Goal: Task Accomplishment & Management: Manage account settings

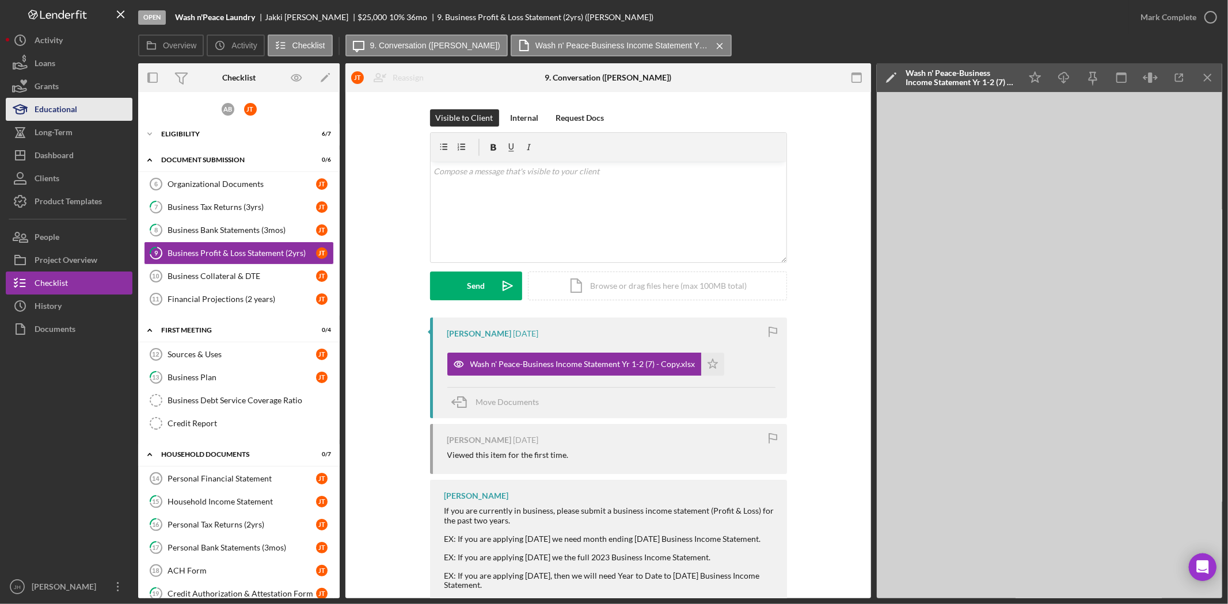
scroll to position [86, 0]
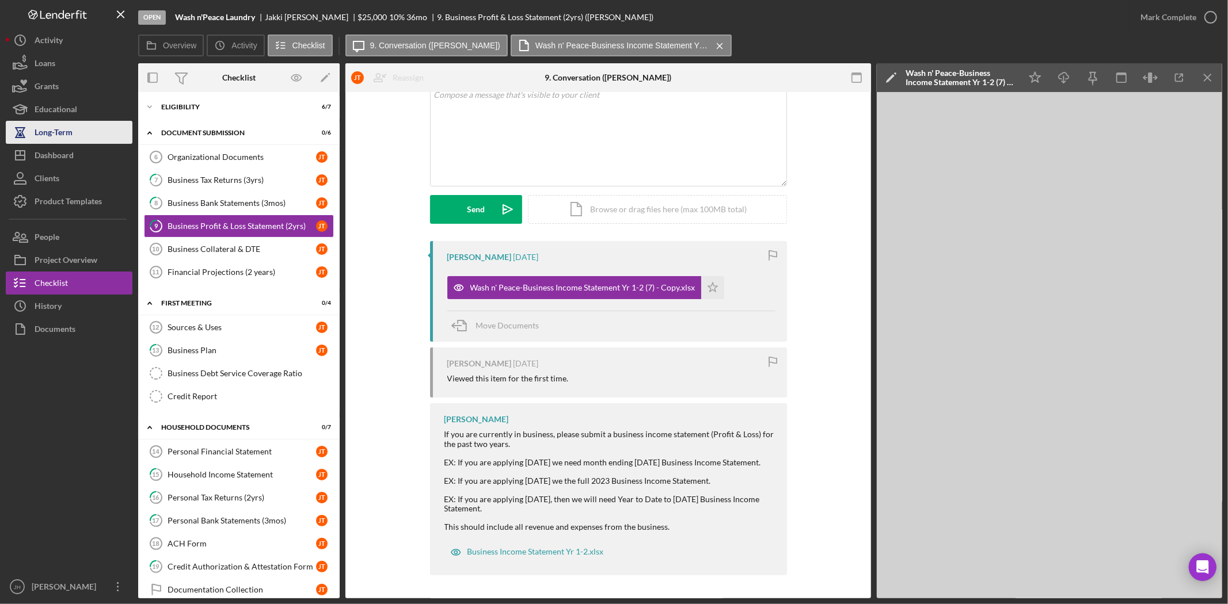
click at [94, 124] on button "Long-Term" at bounding box center [69, 132] width 127 height 23
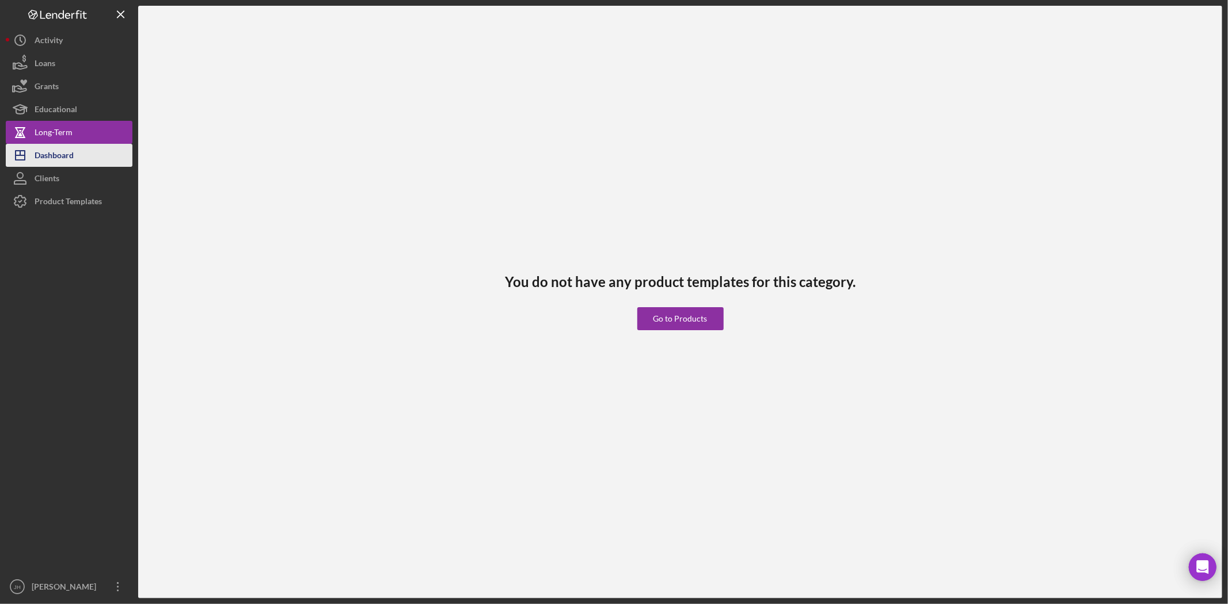
click at [72, 157] on div "Dashboard" at bounding box center [54, 157] width 39 height 26
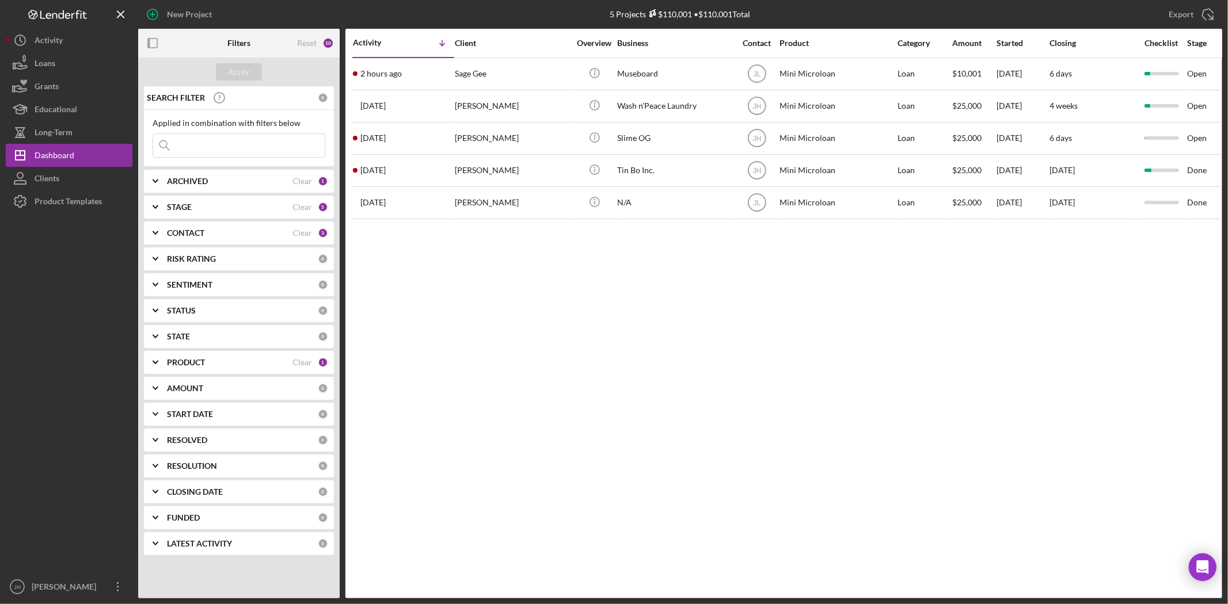
click at [236, 364] on div "PRODUCT" at bounding box center [230, 362] width 126 height 9
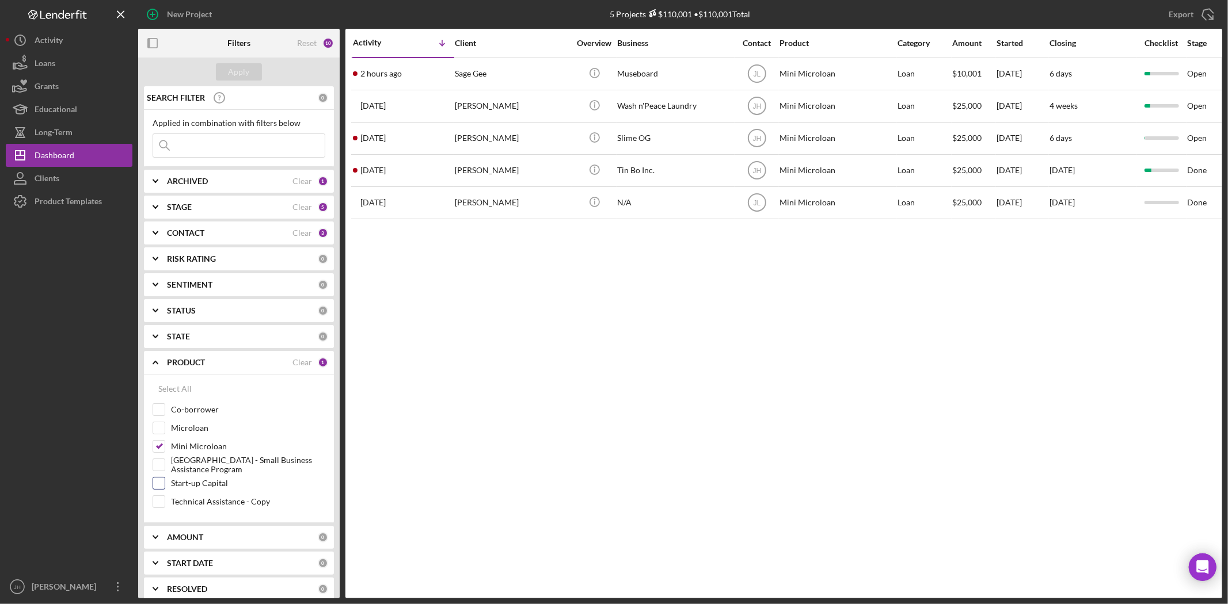
click at [214, 488] on label "Start-up Capital" at bounding box center [248, 484] width 154 height 12
click at [165, 488] on input "Start-up Capital" at bounding box center [159, 484] width 12 height 12
checkbox input "true"
click at [204, 447] on label "Mini Microloan" at bounding box center [248, 447] width 154 height 12
click at [165, 447] on input "Mini Microloan" at bounding box center [159, 447] width 12 height 12
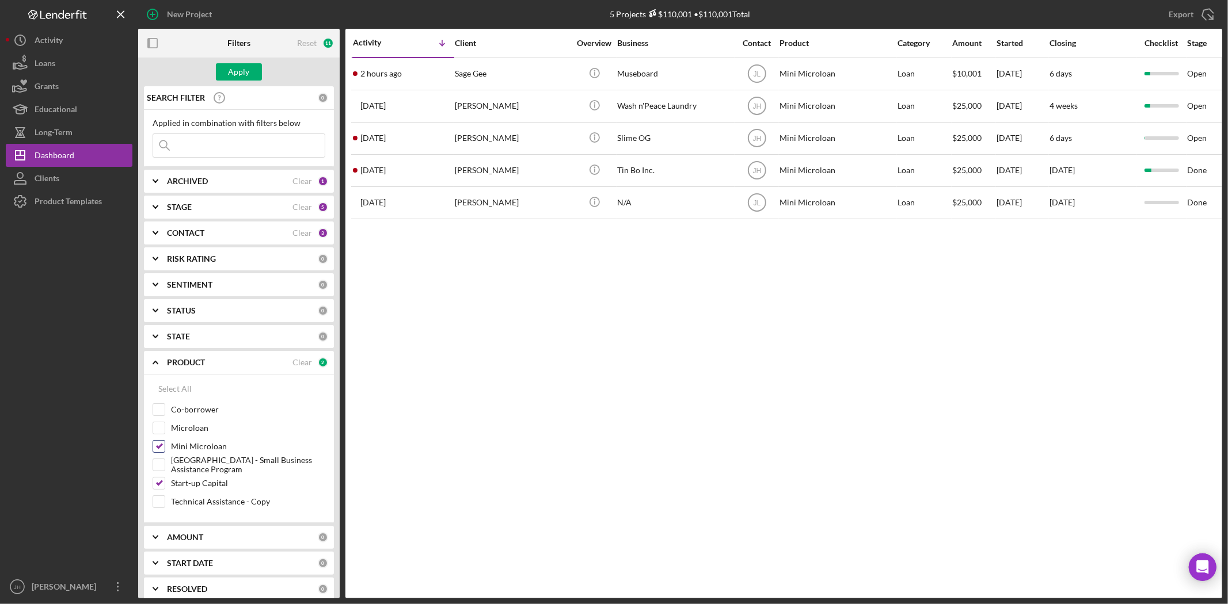
checkbox input "false"
click at [238, 77] on div "Apply" at bounding box center [239, 71] width 21 height 17
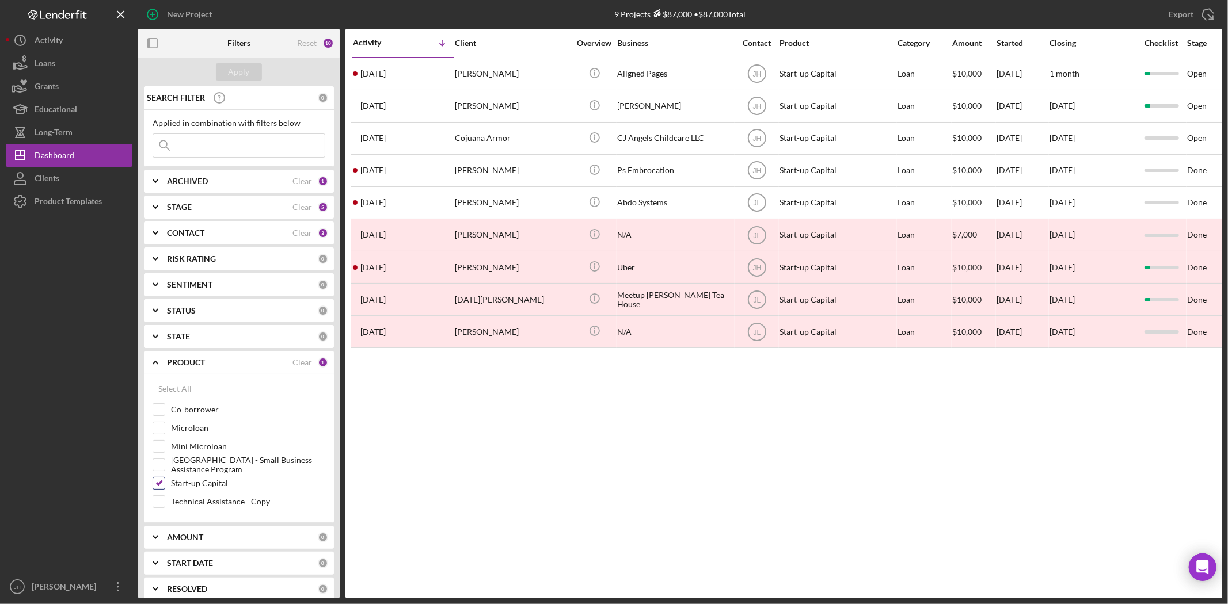
click at [203, 488] on label "Start-up Capital" at bounding box center [248, 484] width 154 height 12
click at [165, 488] on input "Start-up Capital" at bounding box center [159, 484] width 12 height 12
checkbox input "false"
click at [202, 446] on label "Mini Microloan" at bounding box center [248, 447] width 154 height 12
click at [165, 446] on input "Mini Microloan" at bounding box center [159, 447] width 12 height 12
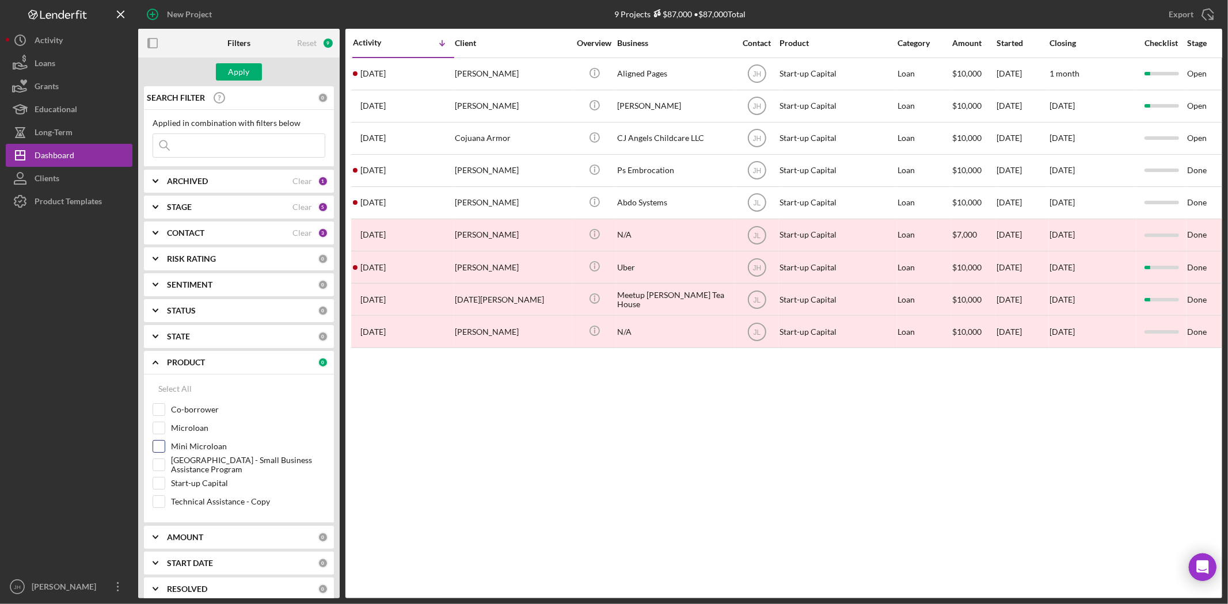
checkbox input "true"
click at [249, 78] on div "Apply" at bounding box center [239, 71] width 21 height 17
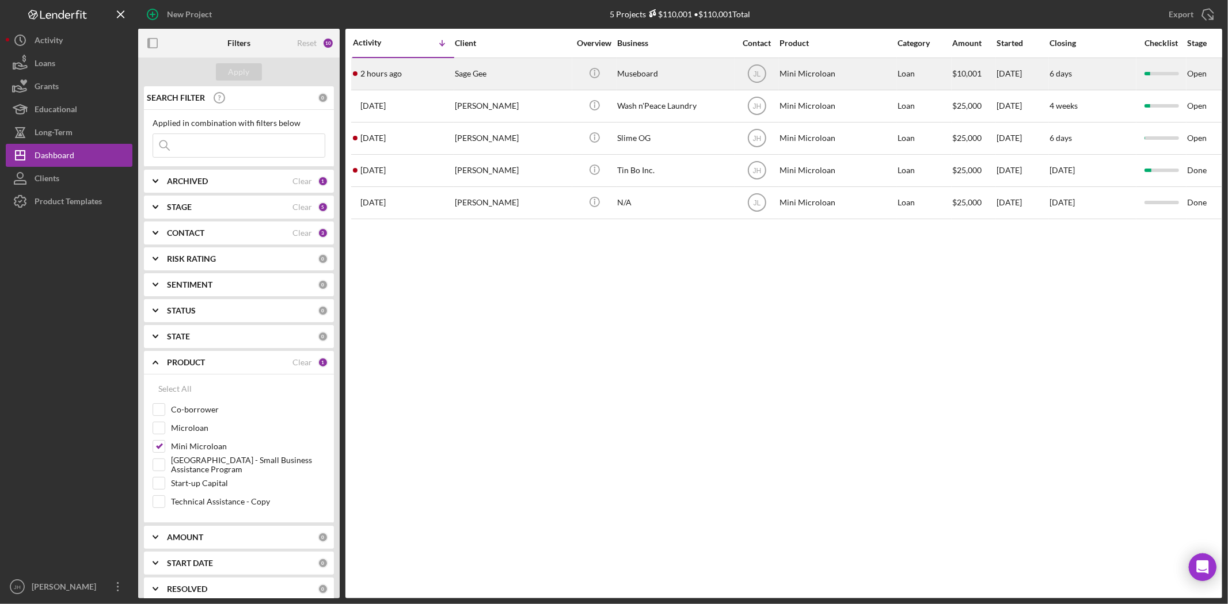
click at [476, 83] on div "Sage Gee" at bounding box center [512, 74] width 115 height 31
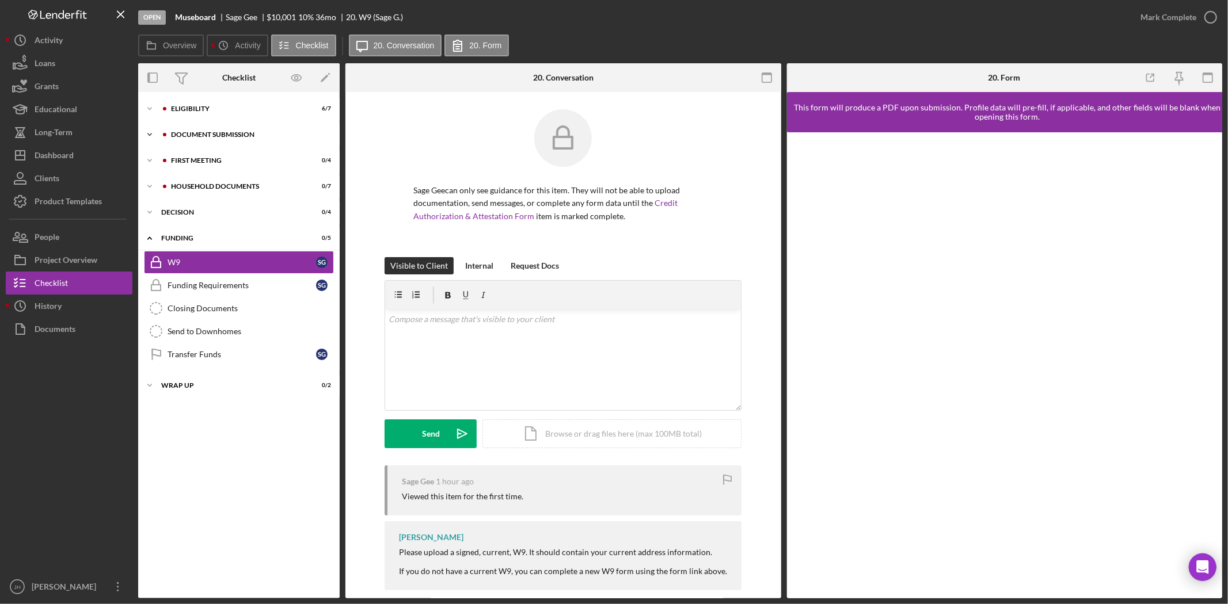
click at [215, 134] on div "Document Submission" at bounding box center [248, 134] width 154 height 7
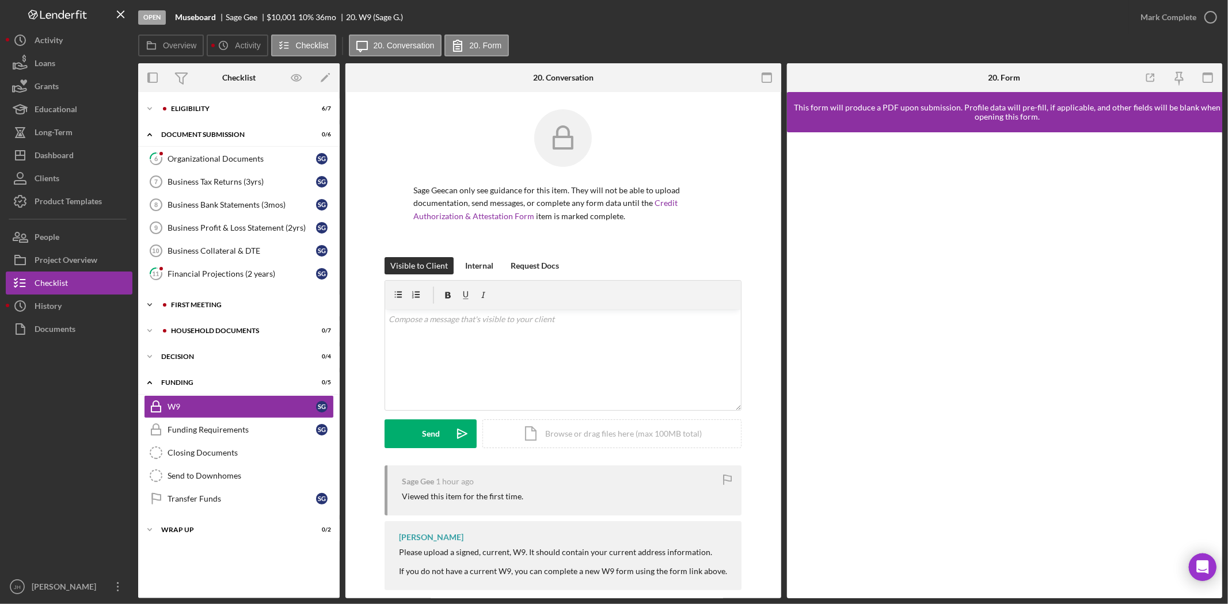
click at [227, 298] on div "Icon/Expander First Meeting 0 / 4" at bounding box center [238, 305] width 201 height 23
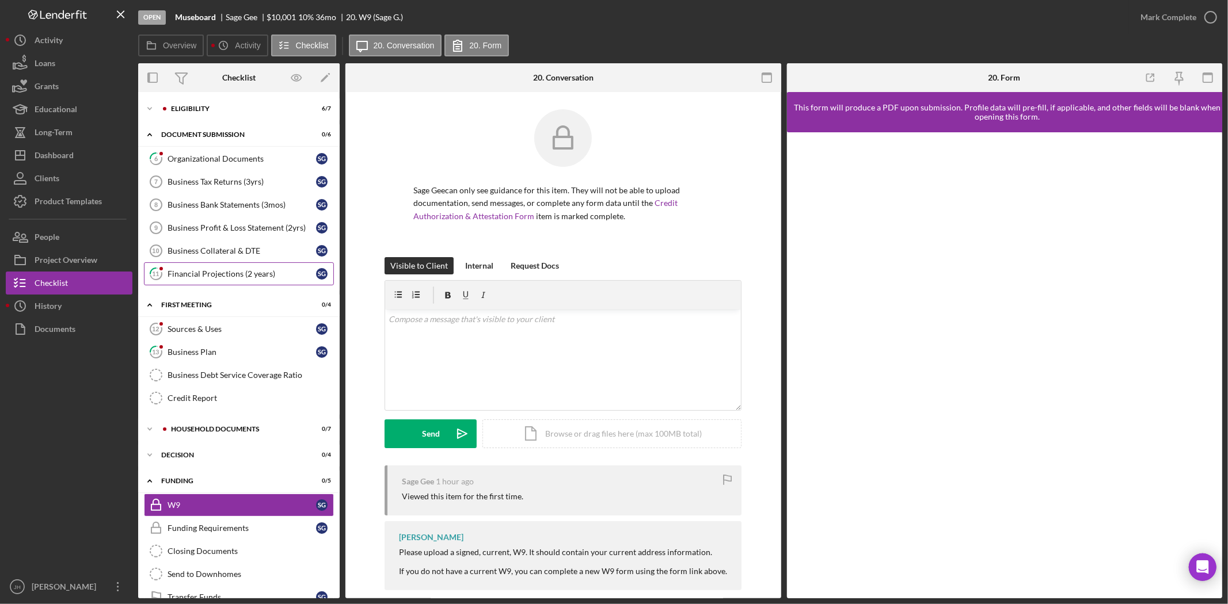
click at [246, 282] on link "11 Financial Projections (2 years) S G" at bounding box center [239, 274] width 190 height 23
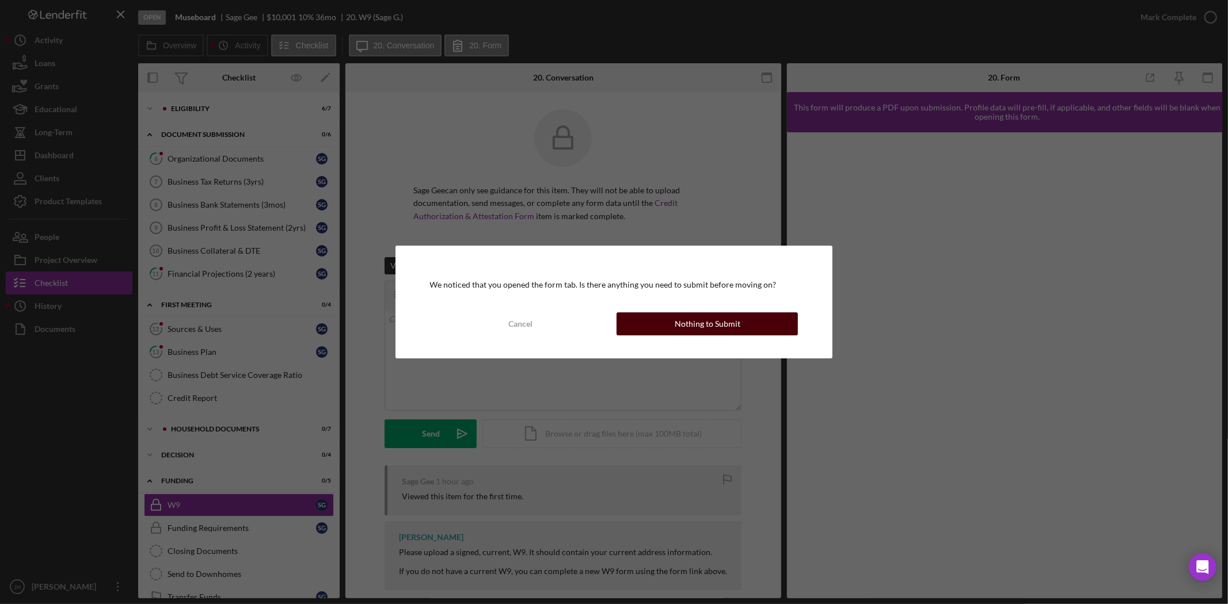
click at [722, 313] on div "Nothing to Submit" at bounding box center [708, 324] width 66 height 23
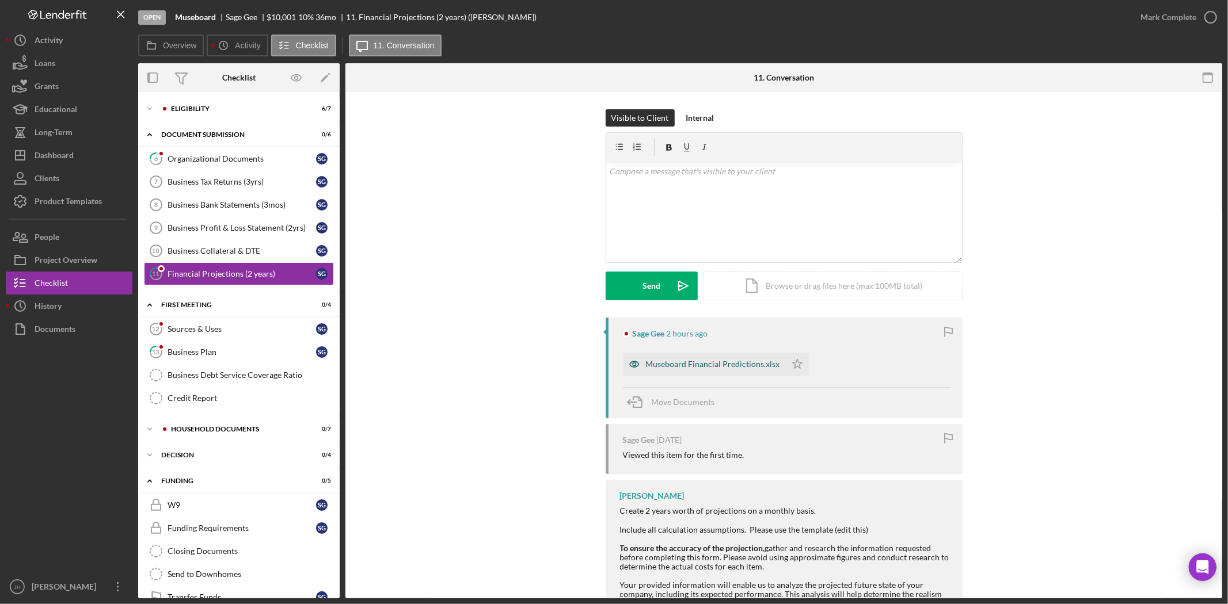
click at [691, 362] on div "Museboard Financial Predictions.xlsx" at bounding box center [713, 364] width 134 height 9
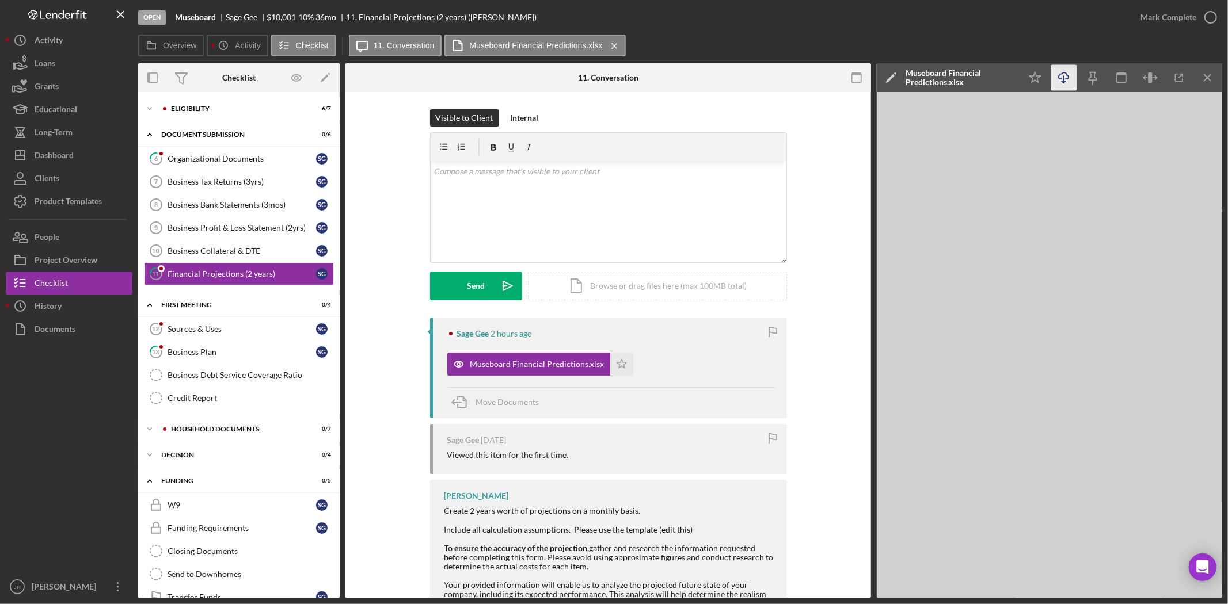
click at [1066, 70] on icon "Icon/Download" at bounding box center [1064, 78] width 26 height 26
click at [234, 324] on link "Sources & Uses 12 Sources & Uses S G" at bounding box center [239, 329] width 190 height 23
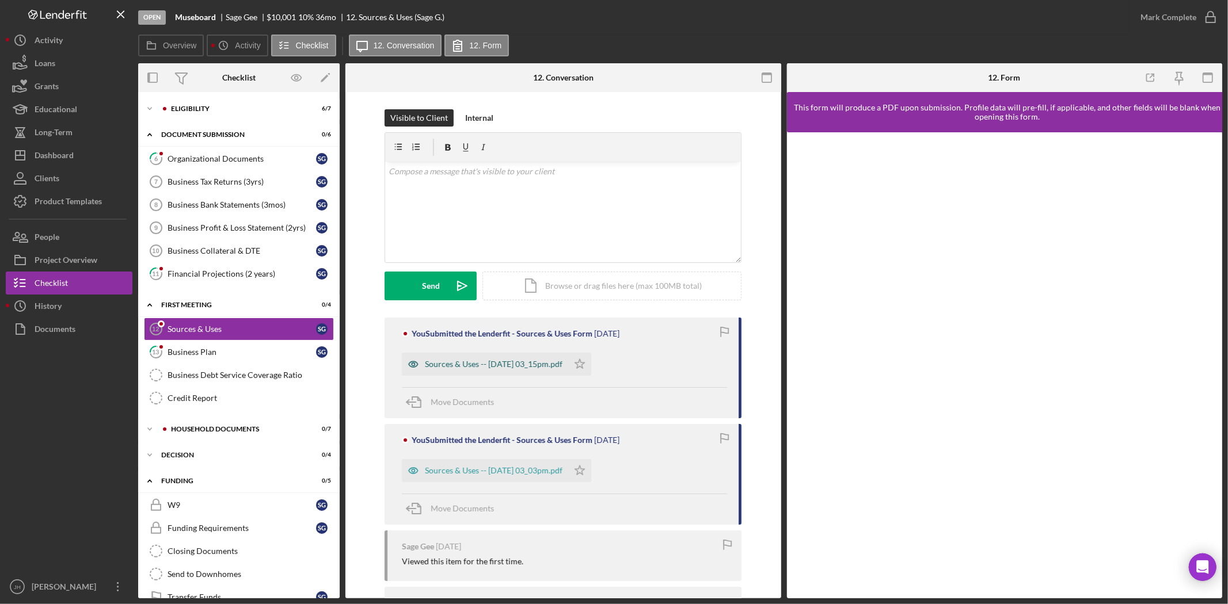
click at [526, 366] on div "Sources & Uses -- 2025-09-16 03_15pm.pdf" at bounding box center [494, 364] width 138 height 9
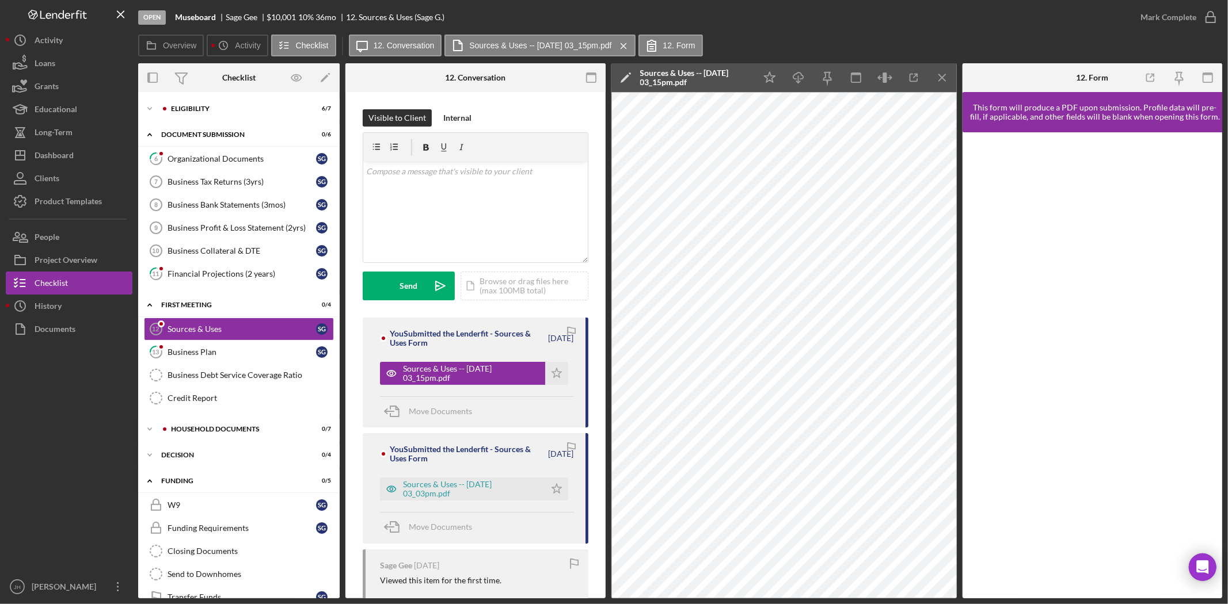
click at [363, 347] on div "You Submitted the Lenderfit - Sources & Uses Form 1 week ago Sources & Uses -- …" at bounding box center [476, 373] width 226 height 110
drag, startPoint x: 357, startPoint y: 336, endPoint x: 406, endPoint y: 427, distance: 103.1
click at [406, 427] on div "Visible to Client Internal v Color teal Color pink Remove color Add row above A…" at bounding box center [475, 498] width 260 height 813
click at [396, 436] on div "You Submitted the Lenderfit - Sources & Uses Form 3 weeks ago Sources & Uses --…" at bounding box center [476, 488] width 226 height 110
click at [220, 434] on div "Icon/Expander Household Documents 0 / 7" at bounding box center [238, 429] width 201 height 23
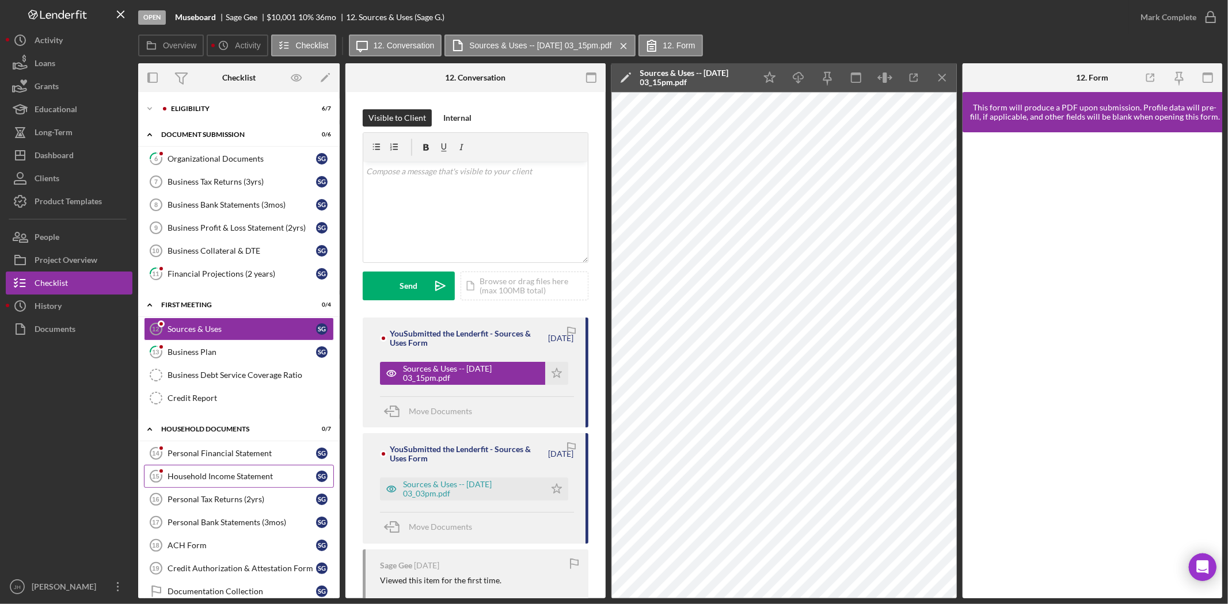
scroll to position [64, 0]
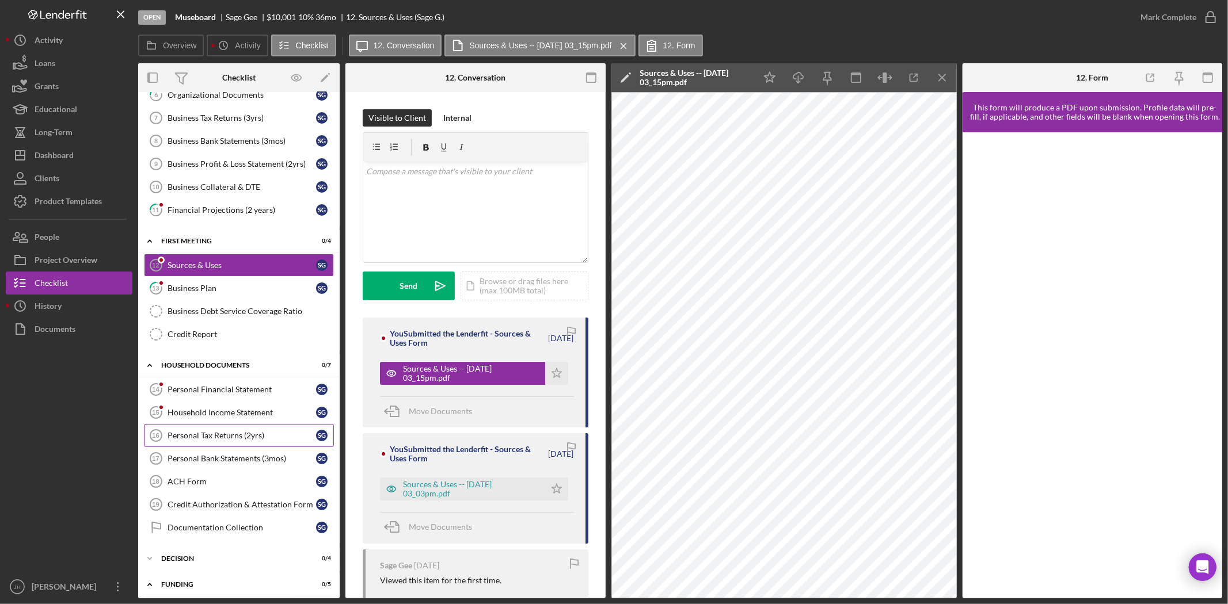
click at [244, 443] on link "Personal Tax Returns (2yrs) 16 Personal Tax Returns (2yrs) S G" at bounding box center [239, 435] width 190 height 23
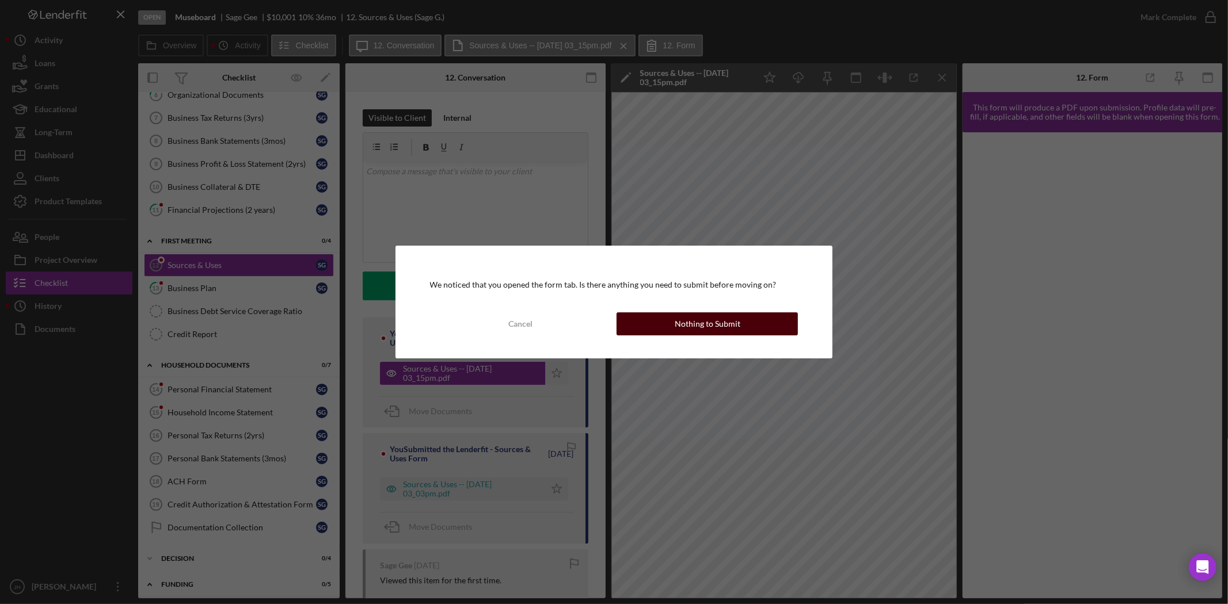
click at [668, 325] on button "Nothing to Submit" at bounding box center [707, 324] width 181 height 23
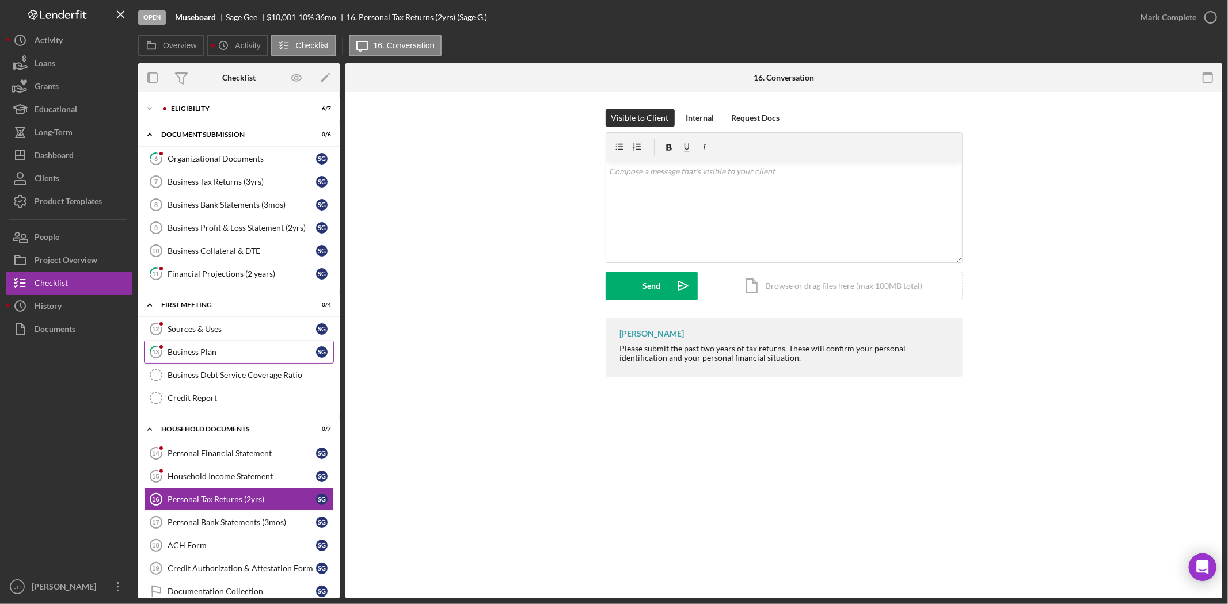
click at [245, 347] on link "13 Business Plan S G" at bounding box center [239, 352] width 190 height 23
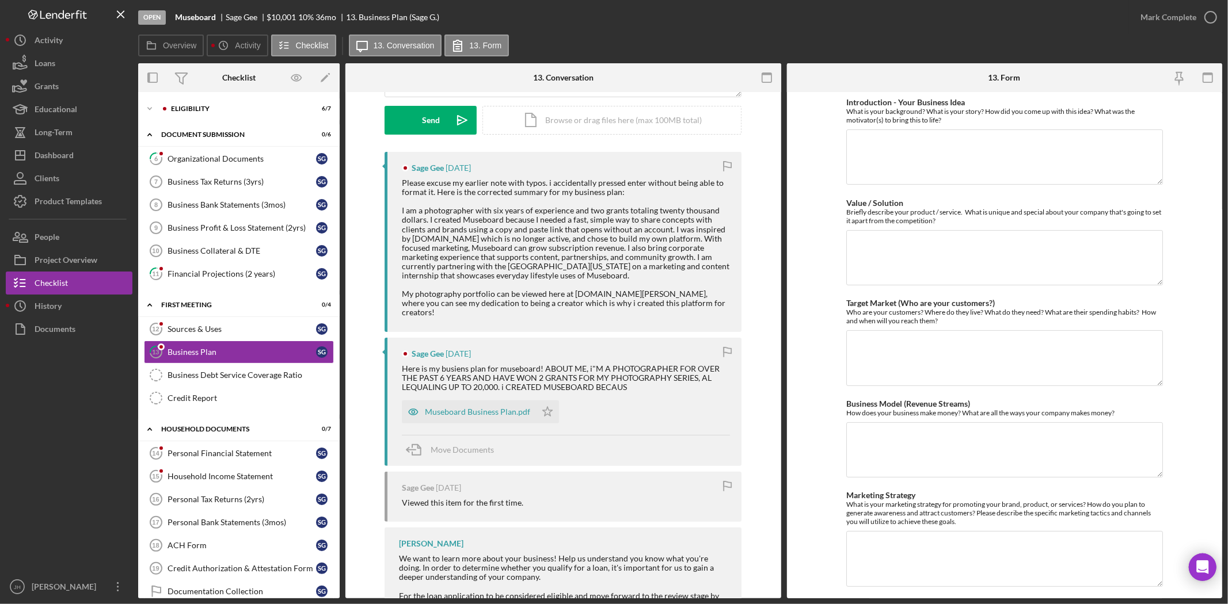
scroll to position [192, 0]
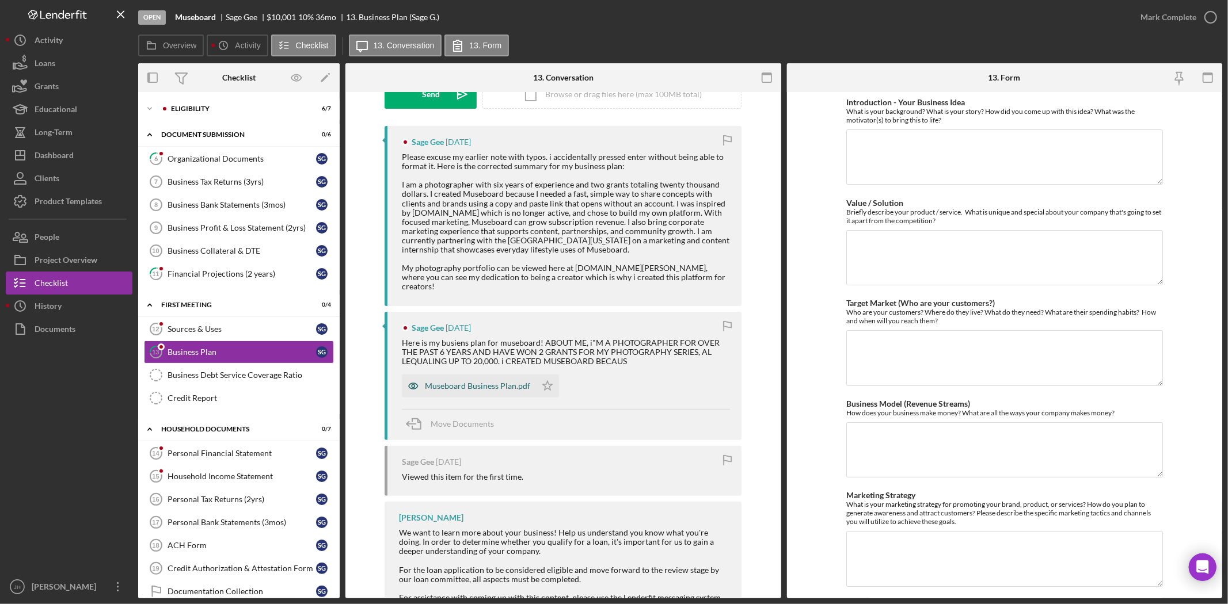
click at [490, 382] on div "Museboard Business Plan.pdf" at bounding box center [477, 386] width 105 height 9
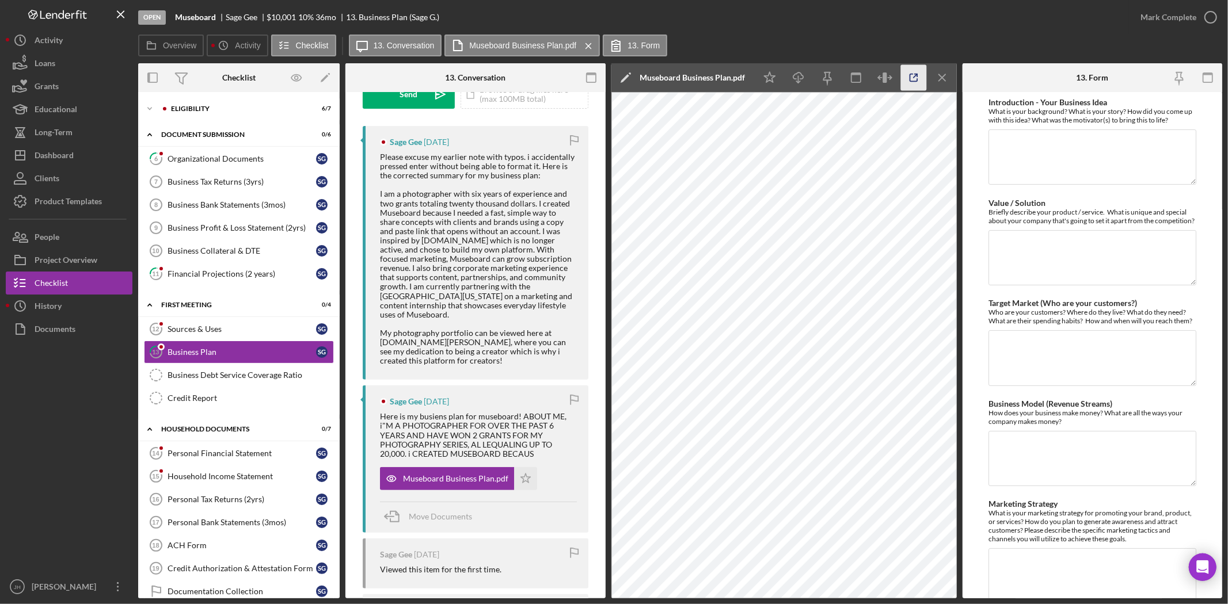
click at [914, 77] on line "button" at bounding box center [915, 75] width 3 height 3
click at [231, 327] on div "Sources & Uses" at bounding box center [242, 329] width 149 height 9
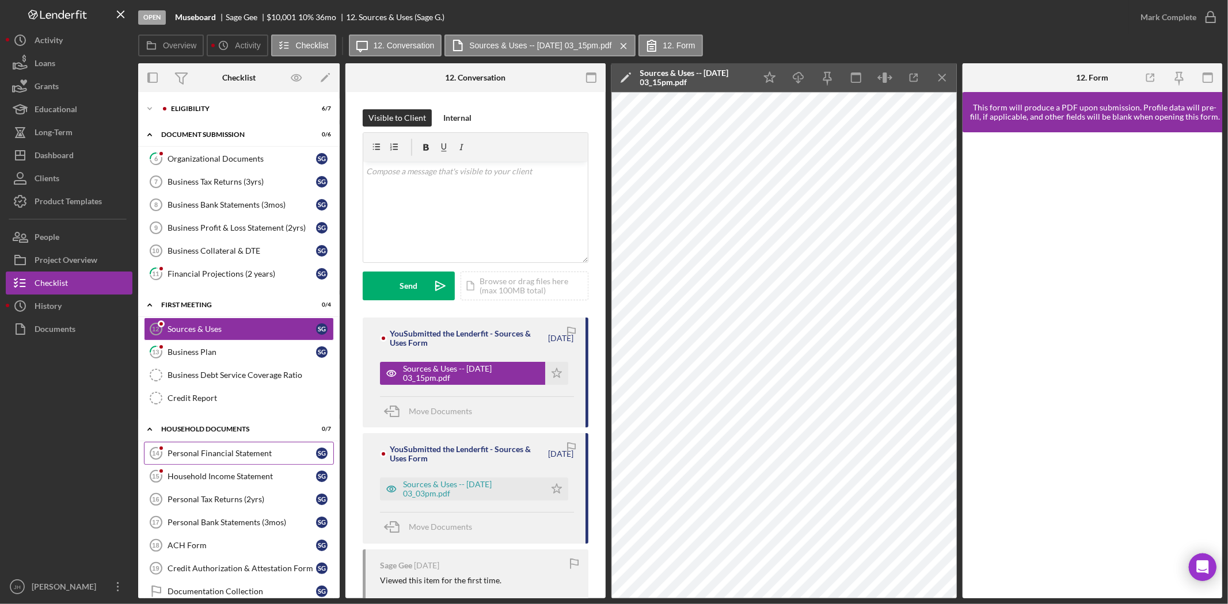
click at [246, 463] on link "Personal Financial Statement 14 Personal Financial Statement S G" at bounding box center [239, 453] width 190 height 23
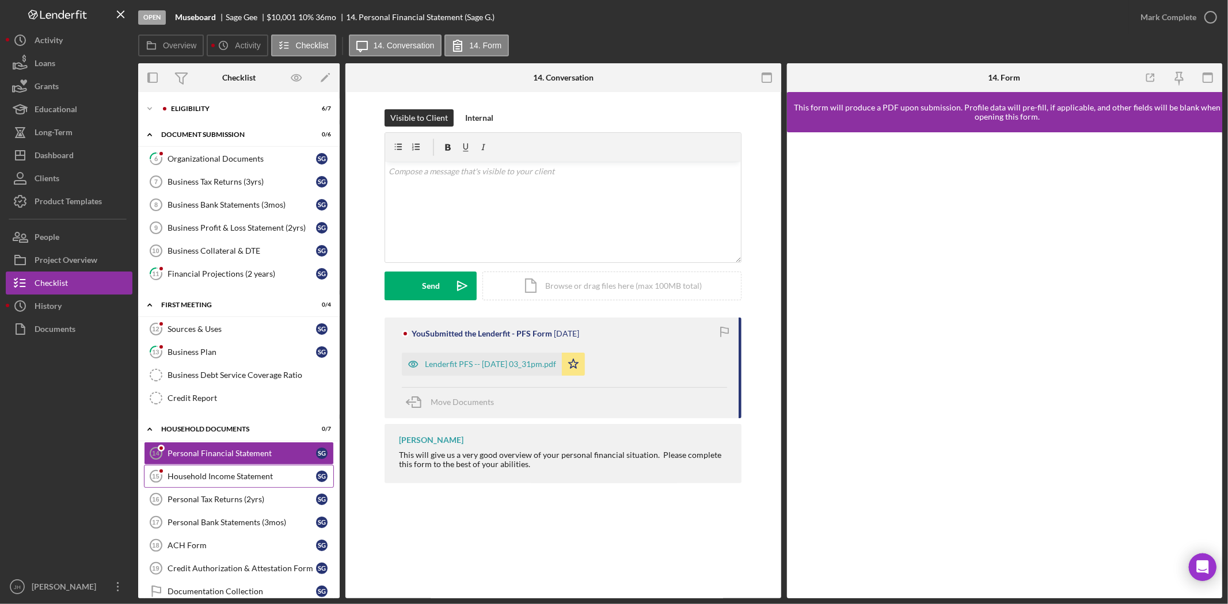
click at [239, 478] on div "Household Income Statement" at bounding box center [242, 476] width 149 height 9
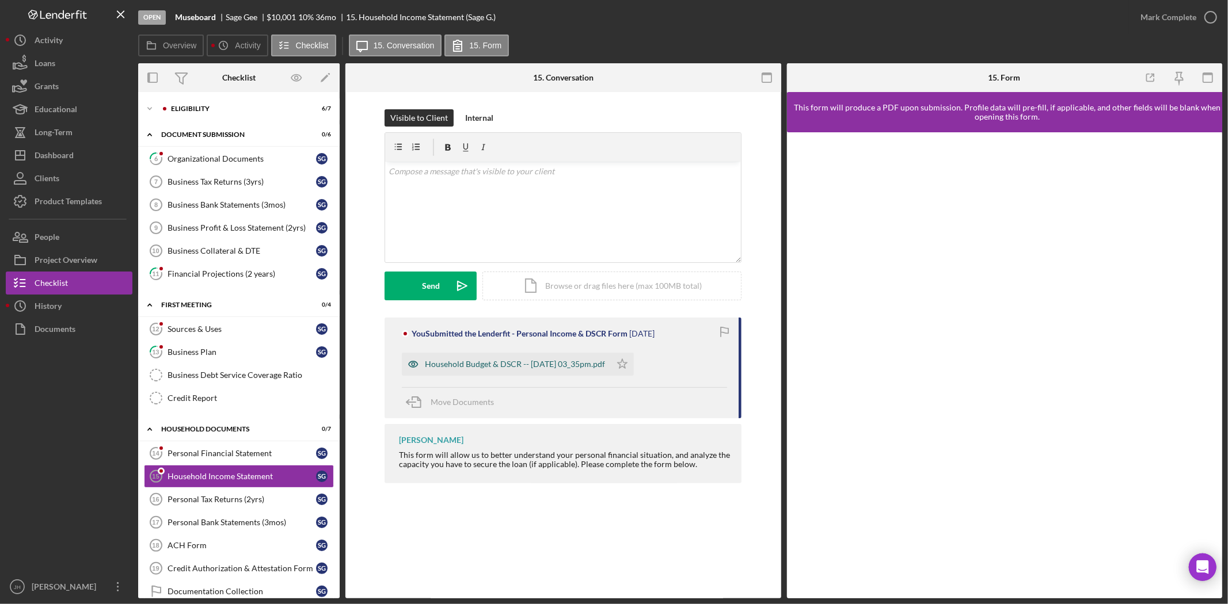
click at [453, 353] on div "Household Budget & DSCR -- 2025-09-16 03_35pm.pdf" at bounding box center [506, 364] width 209 height 23
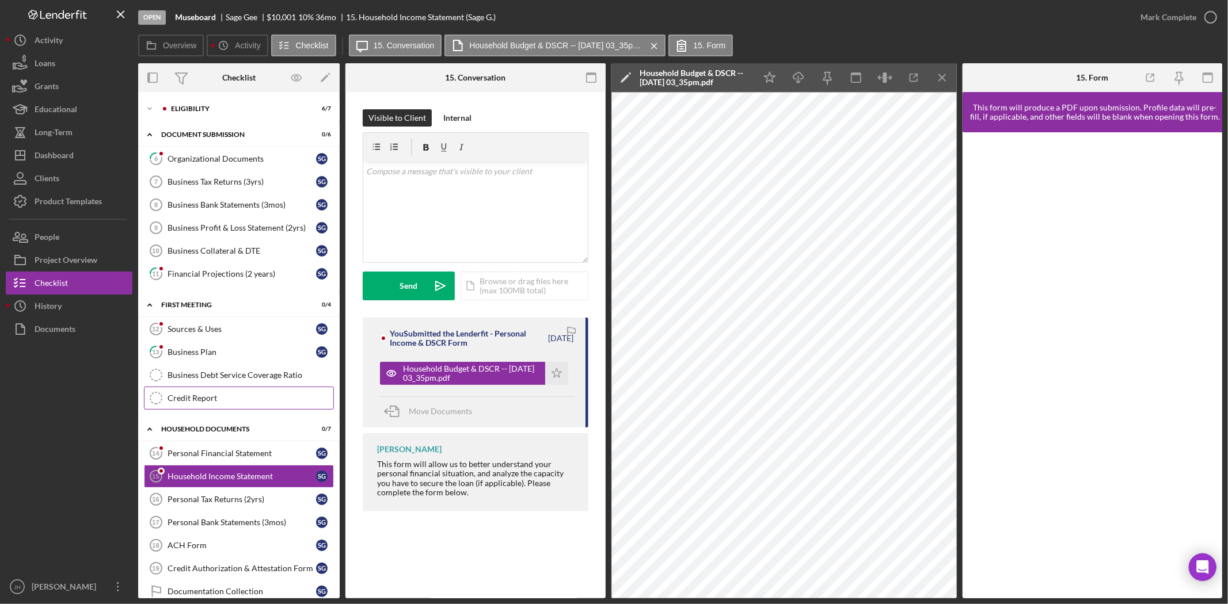
click at [200, 396] on div "Credit Report" at bounding box center [251, 398] width 166 height 9
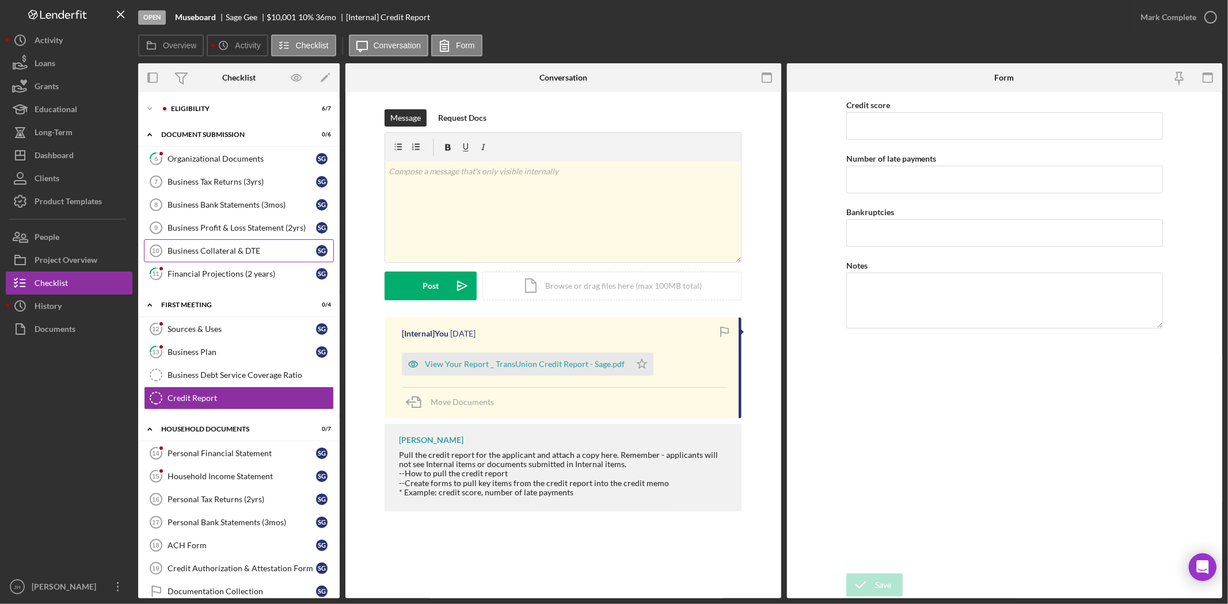
click at [215, 256] on div "Business Collateral & DTE" at bounding box center [242, 250] width 149 height 9
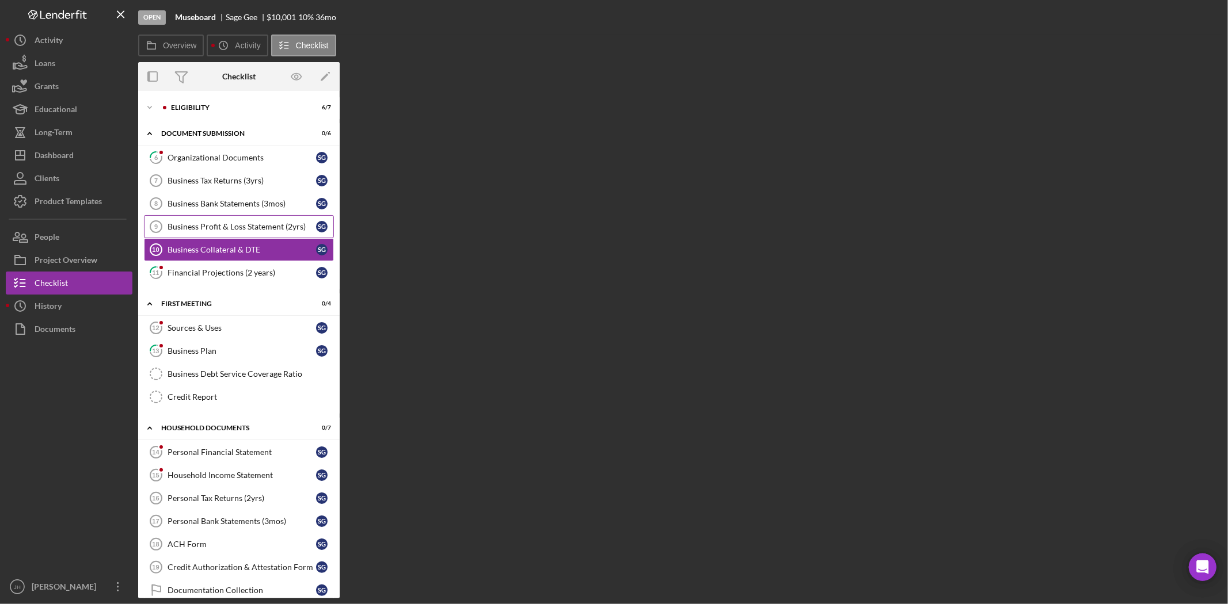
click at [221, 220] on link "Business Profit & Loss Statement (2yrs) 9 Business Profit & Loss Statement (2yr…" at bounding box center [239, 226] width 190 height 23
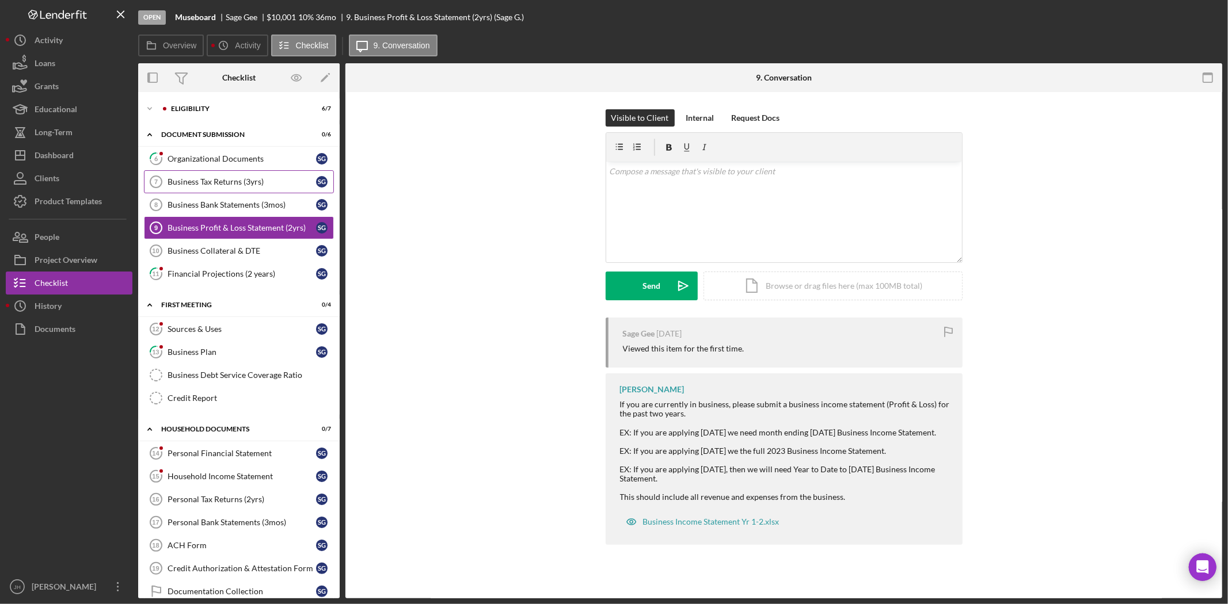
click at [222, 180] on div "Business Tax Returns (3yrs)" at bounding box center [242, 181] width 149 height 9
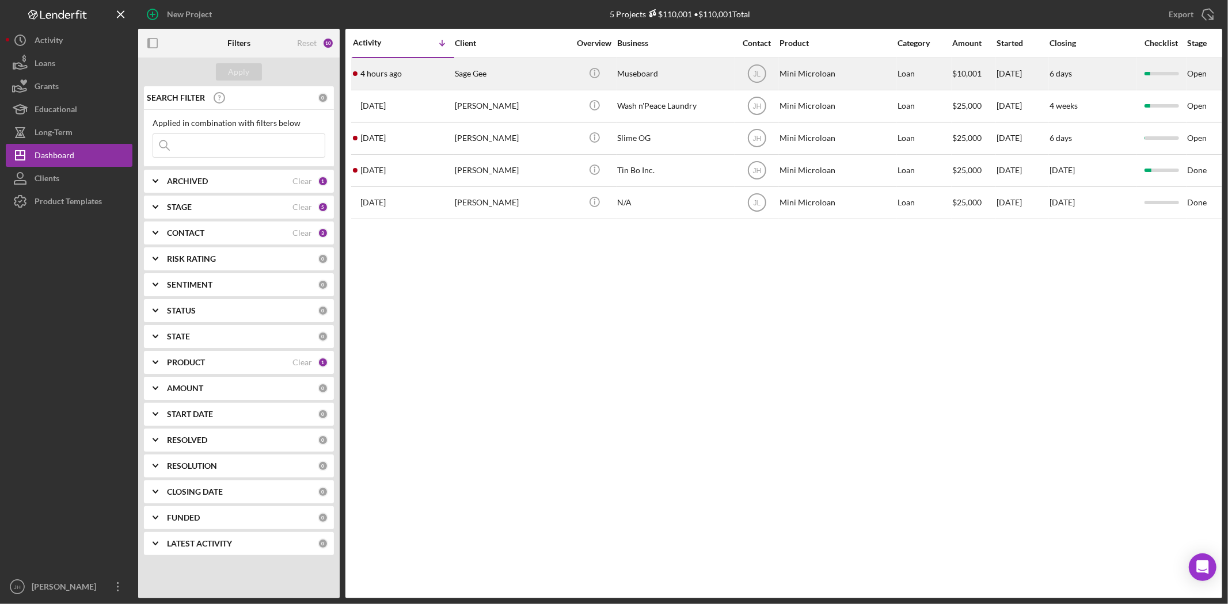
click at [501, 78] on div "Sage Gee" at bounding box center [512, 74] width 115 height 31
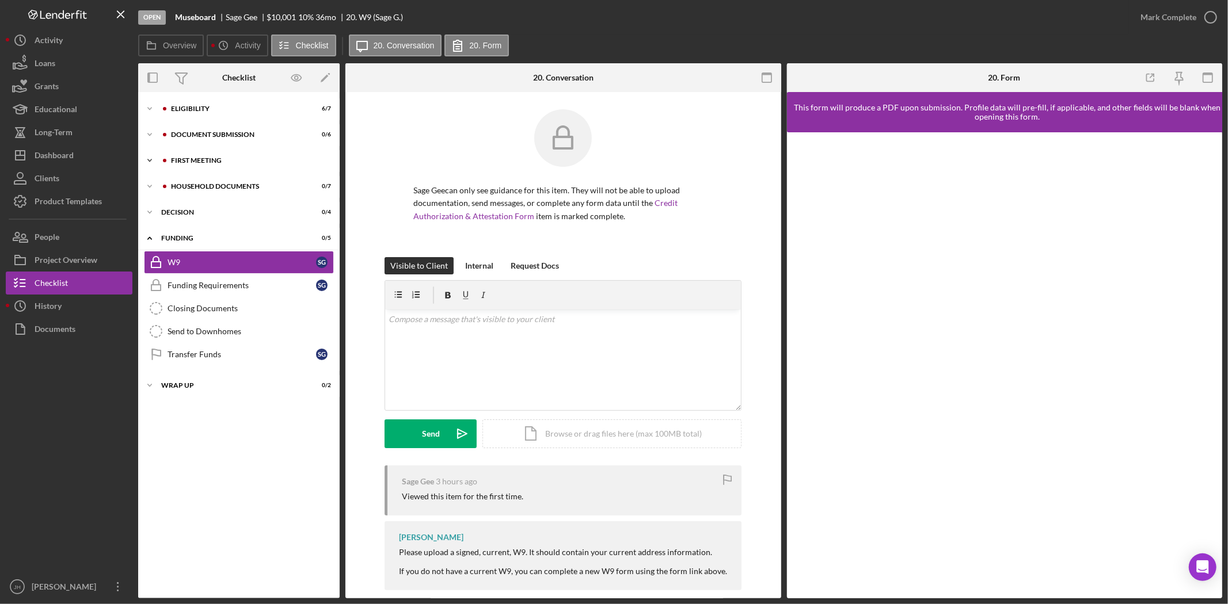
click at [237, 171] on div "Icon/Expander First Meeting 0 / 4" at bounding box center [238, 160] width 201 height 23
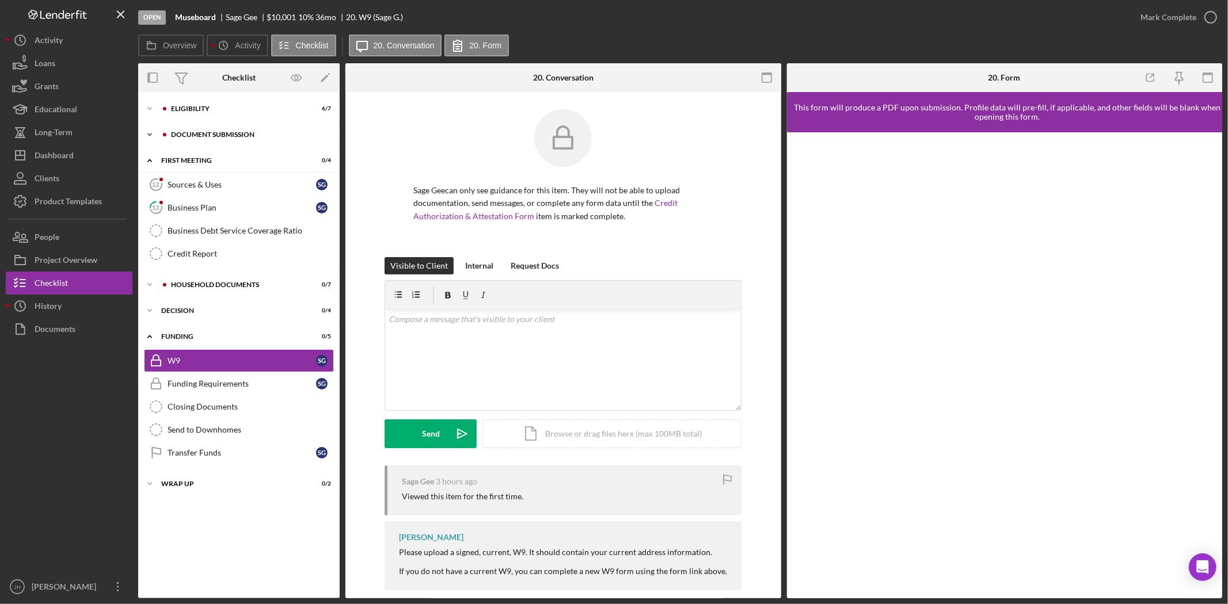
click at [269, 136] on div "Document Submission" at bounding box center [248, 134] width 154 height 7
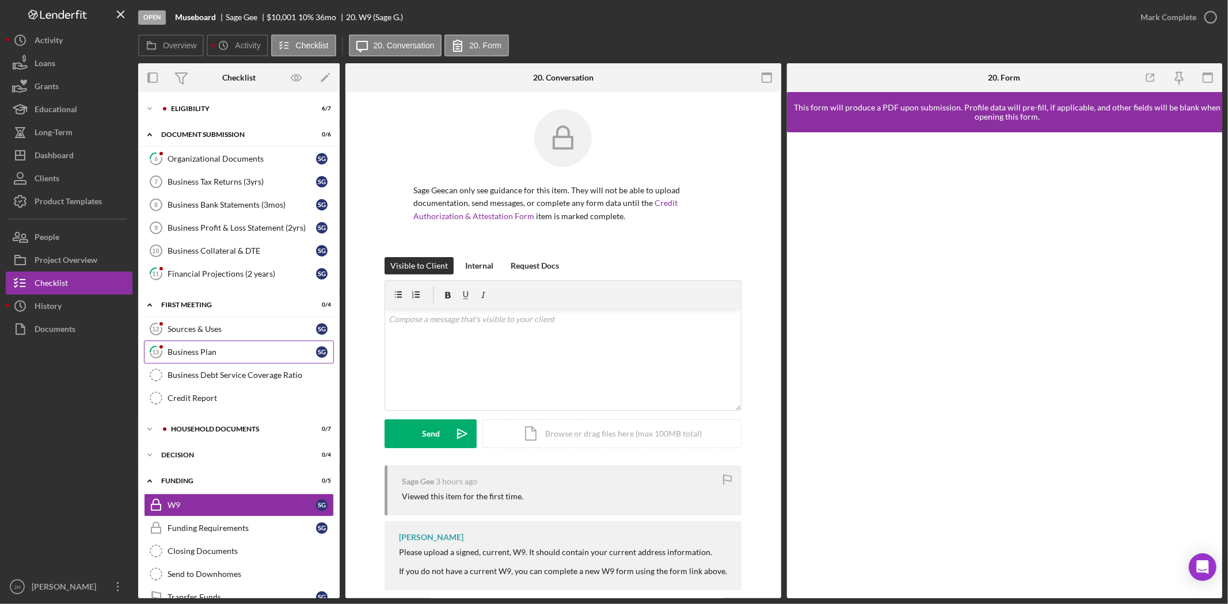
click at [260, 360] on link "13 Business Plan S G" at bounding box center [239, 352] width 190 height 23
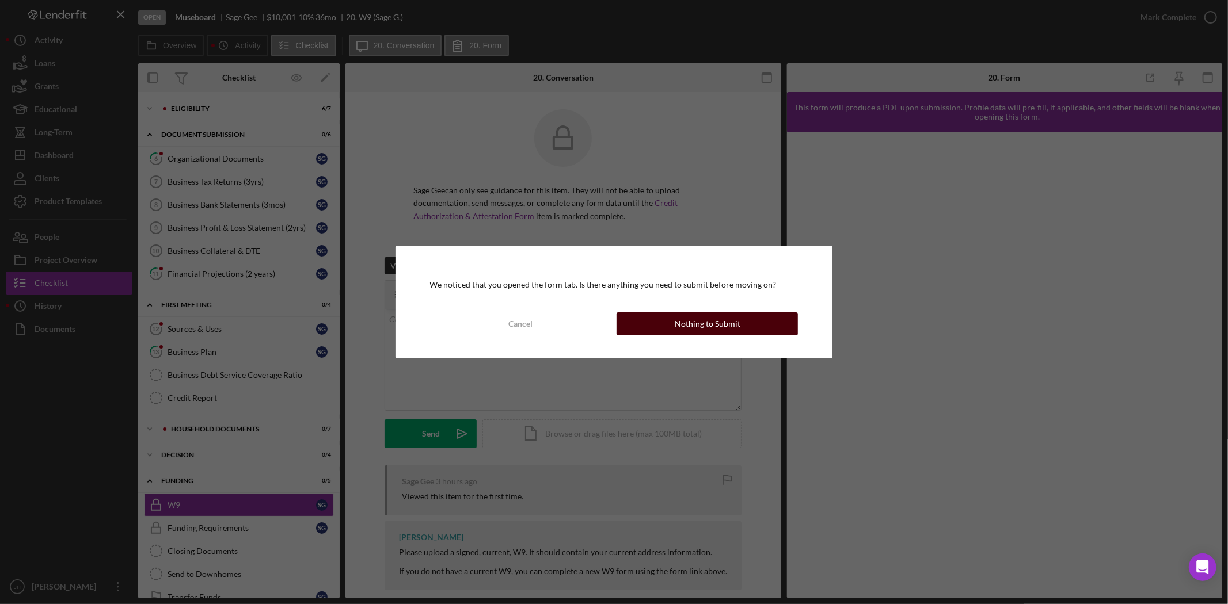
click at [714, 322] on div "Nothing to Submit" at bounding box center [708, 324] width 66 height 23
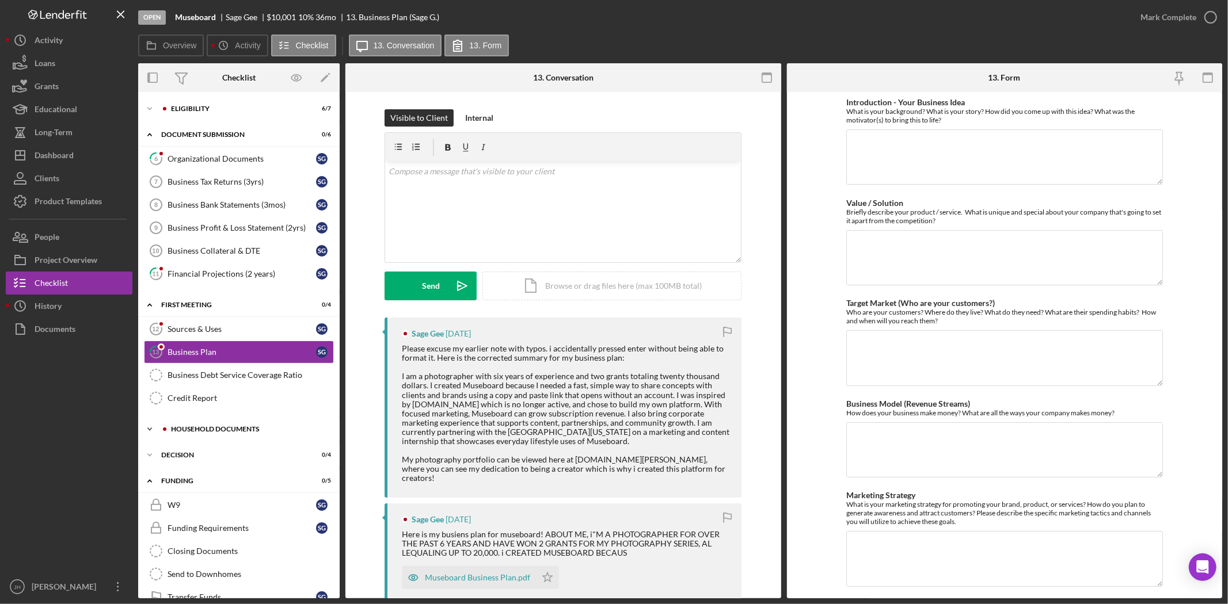
click at [245, 435] on div "Icon/Expander Household Documents 0 / 7" at bounding box center [238, 429] width 201 height 23
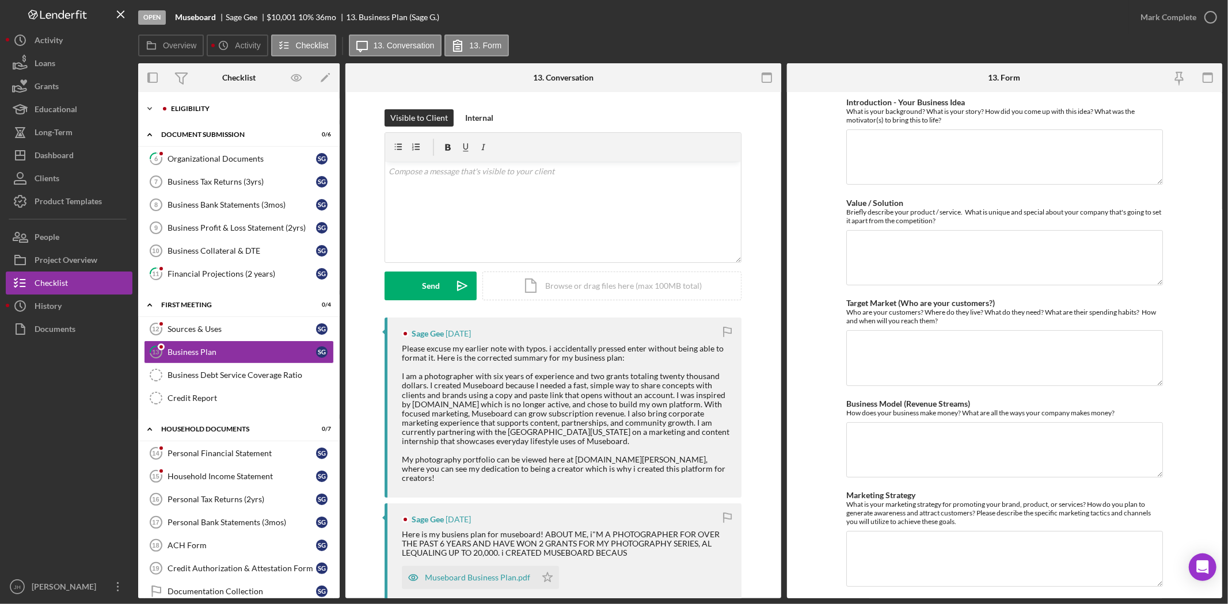
click at [237, 108] on div "Eligibility" at bounding box center [248, 108] width 154 height 7
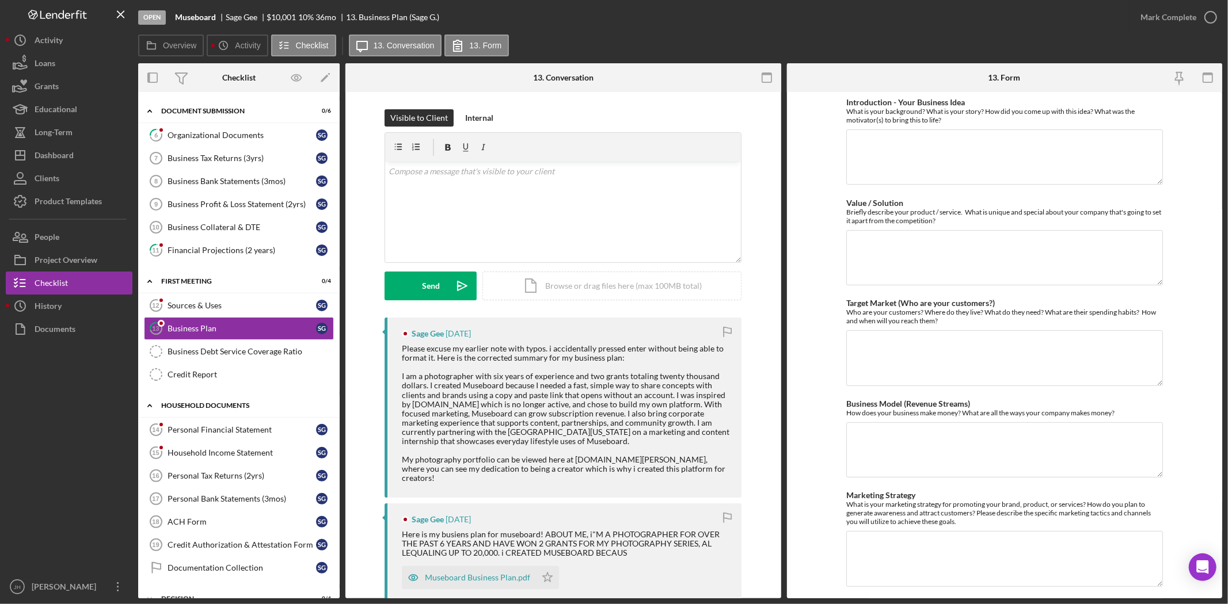
scroll to position [192, 0]
